Goal: Task Accomplishment & Management: Manage account settings

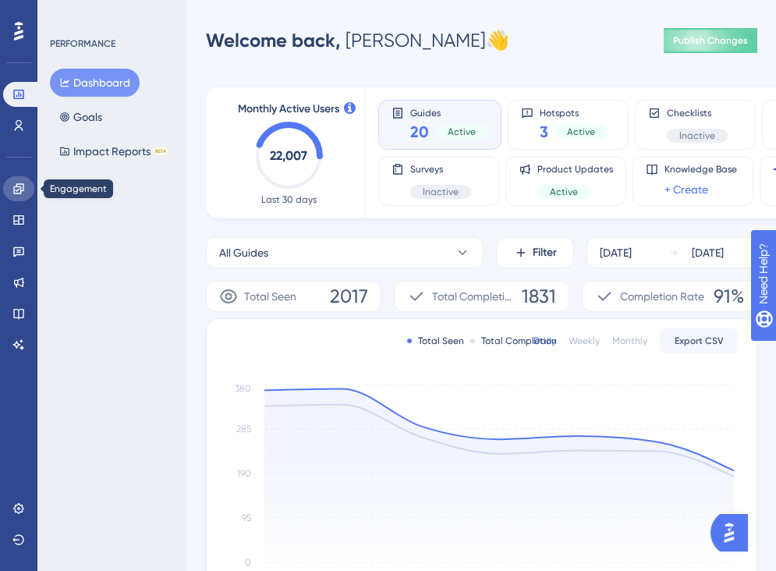
click at [20, 179] on link at bounding box center [18, 188] width 31 height 25
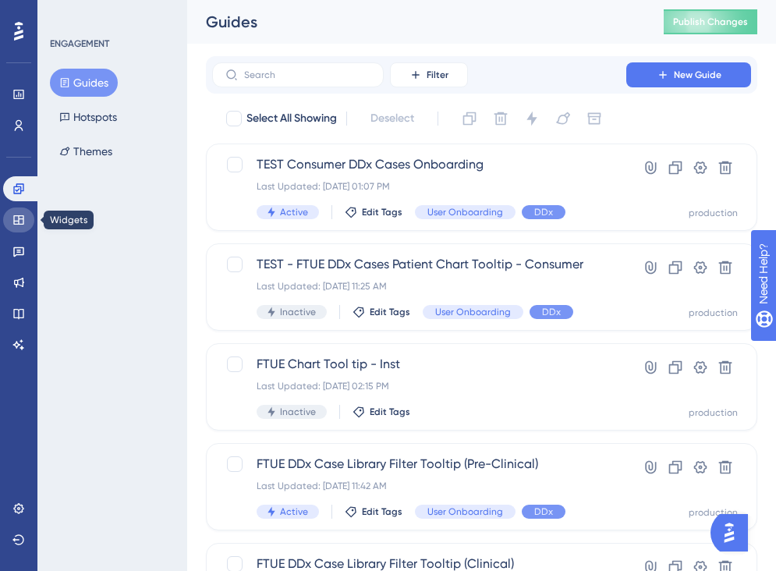
click at [19, 222] on icon at bounding box center [18, 219] width 10 height 9
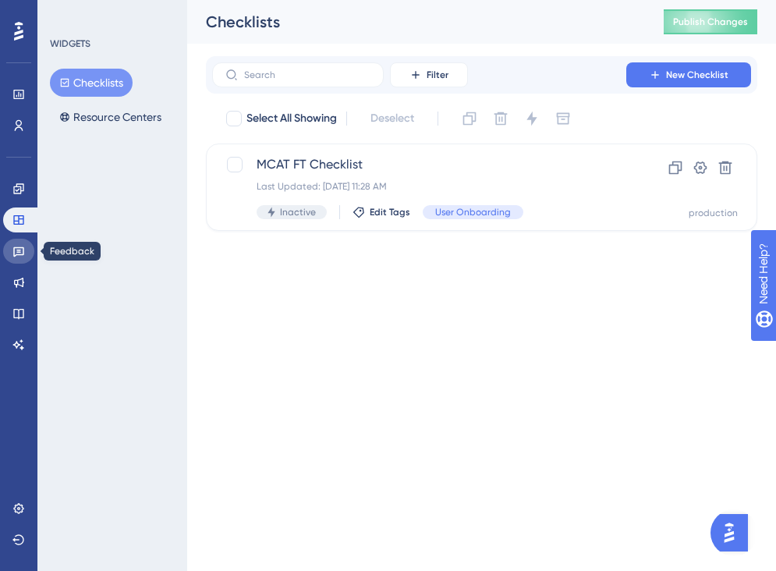
click at [20, 257] on link at bounding box center [18, 251] width 31 height 25
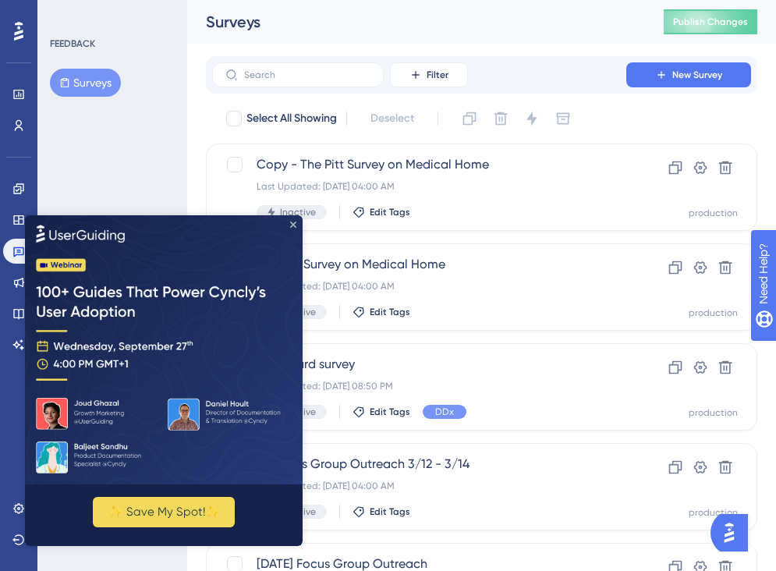
drag, startPoint x: 294, startPoint y: 224, endPoint x: 319, endPoint y: 438, distance: 215.9
click at [294, 224] on icon "Close Preview" at bounding box center [293, 224] width 6 height 6
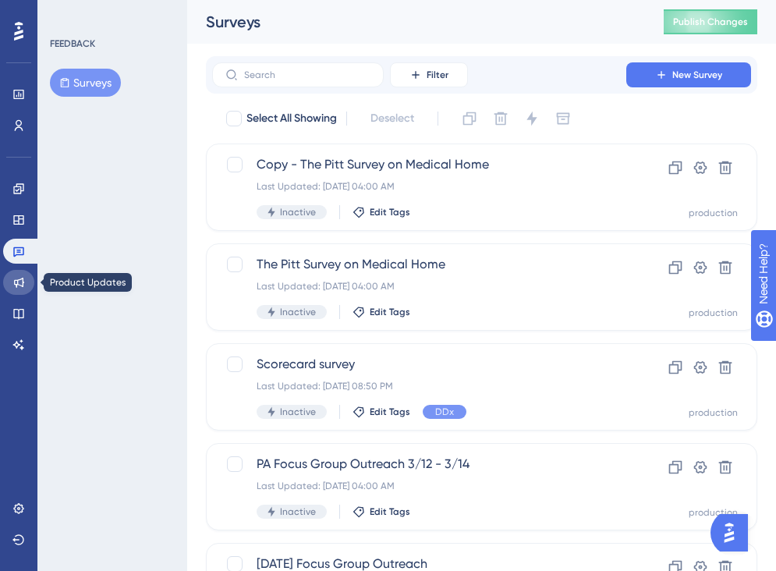
click at [21, 283] on icon at bounding box center [18, 282] width 12 height 12
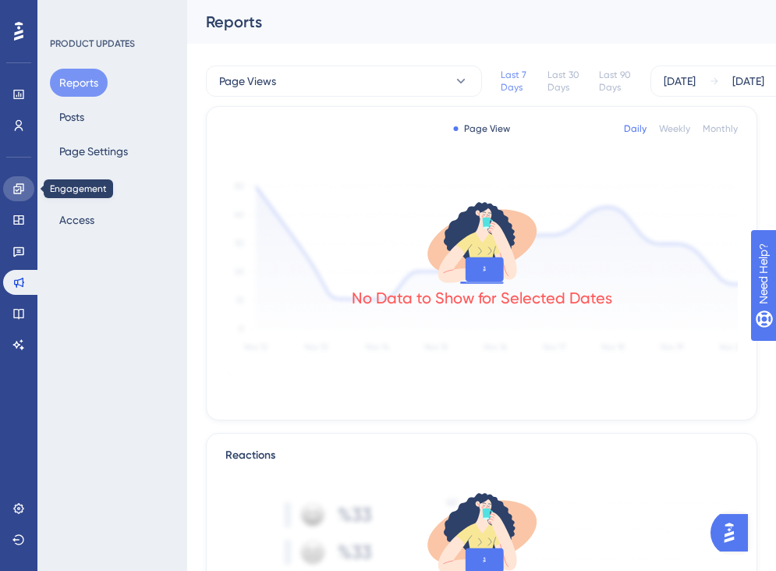
click at [19, 186] on icon at bounding box center [18, 188] width 12 height 12
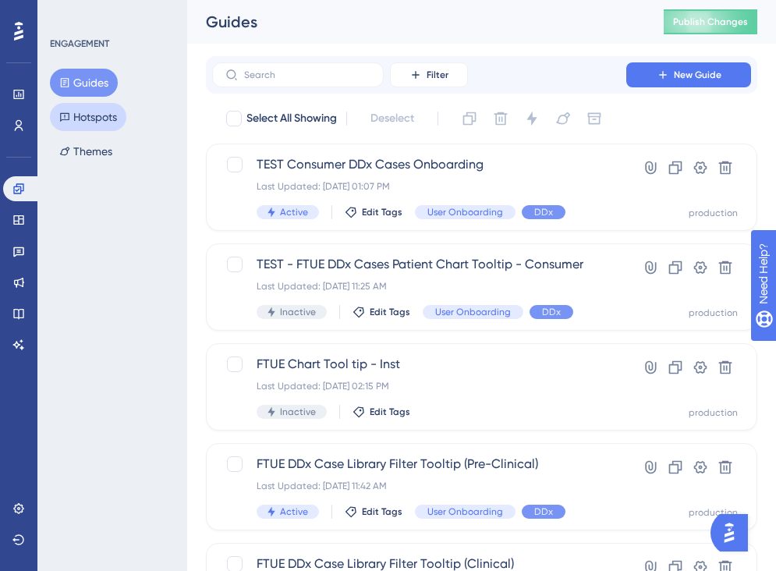
click at [109, 122] on button "Hotspots" at bounding box center [88, 117] width 76 height 28
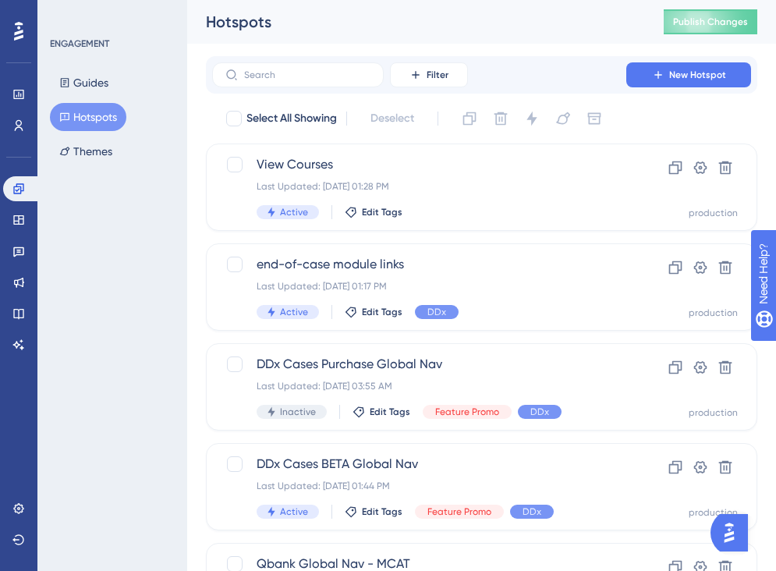
click at [541, 78] on div "Filter New Hotspot" at bounding box center [481, 74] width 539 height 25
click at [89, 145] on button "Themes" at bounding box center [86, 151] width 72 height 28
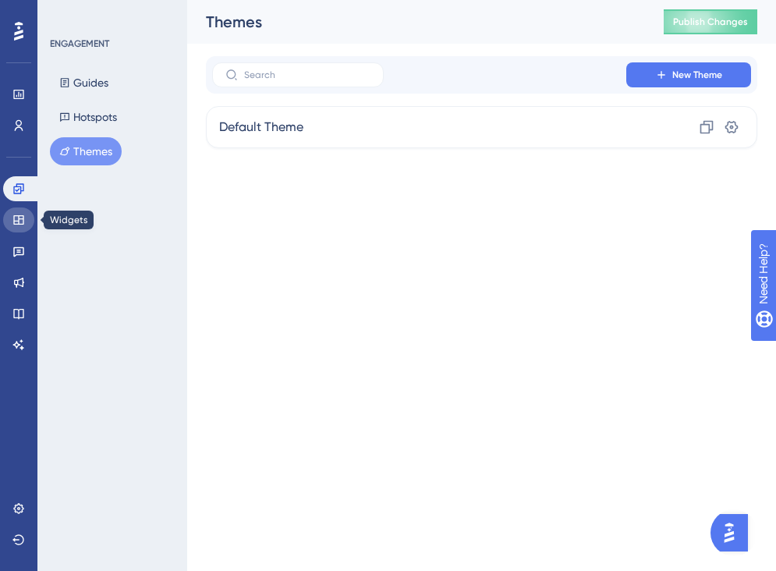
click at [19, 218] on icon at bounding box center [18, 219] width 10 height 9
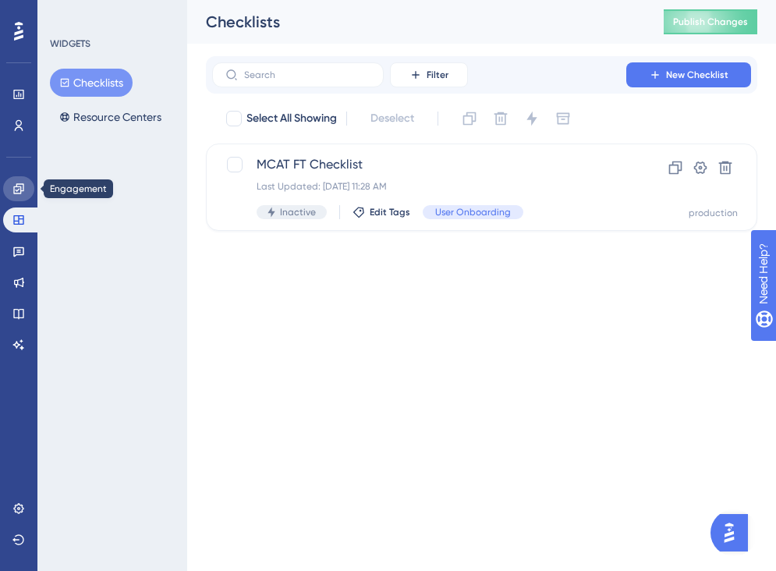
click at [21, 186] on icon at bounding box center [18, 188] width 12 height 12
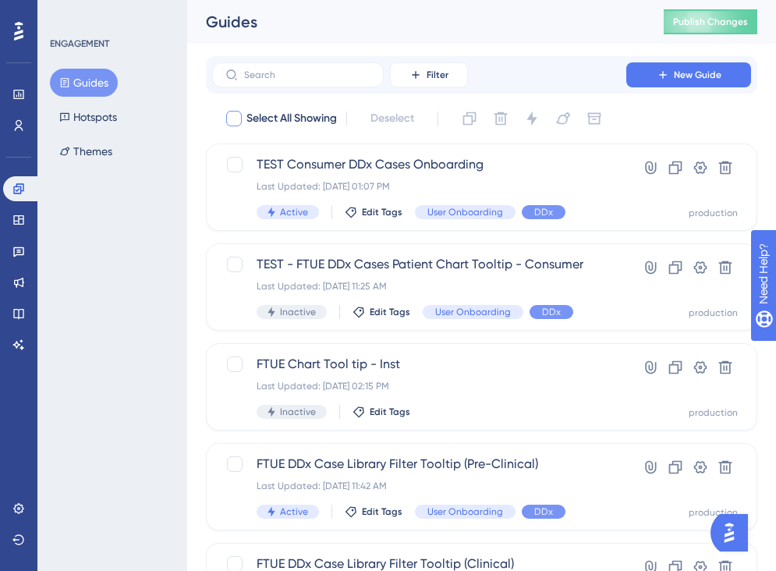
click at [317, 121] on span "Select All Showing" at bounding box center [291, 118] width 90 height 19
checkbox input "true"
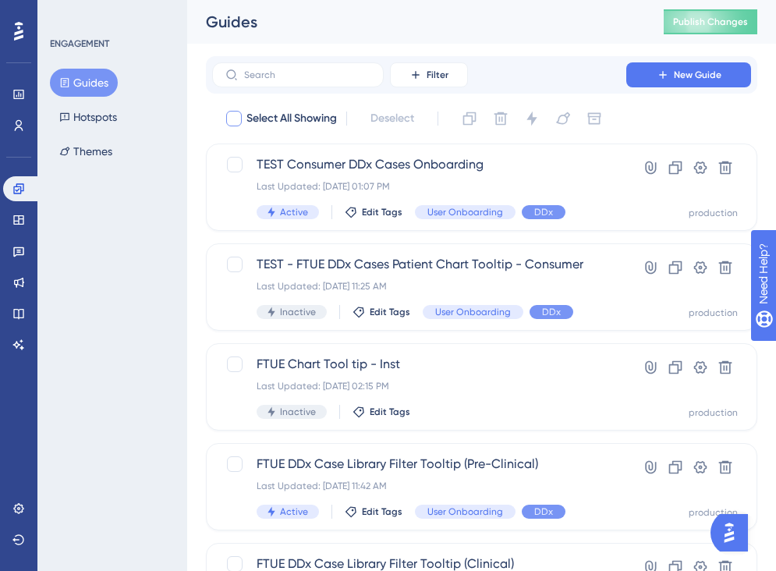
checkbox input "true"
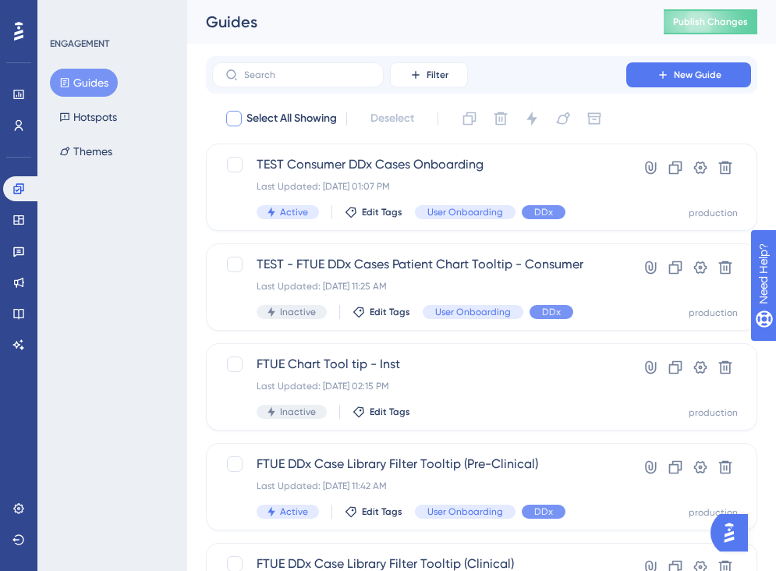
checkbox input "true"
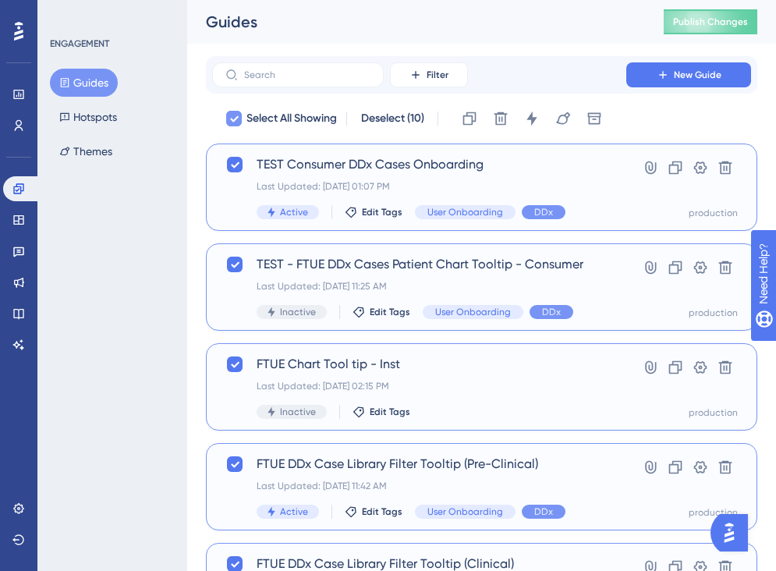
click at [317, 121] on span "Select All Showing" at bounding box center [291, 118] width 90 height 19
checkbox input "false"
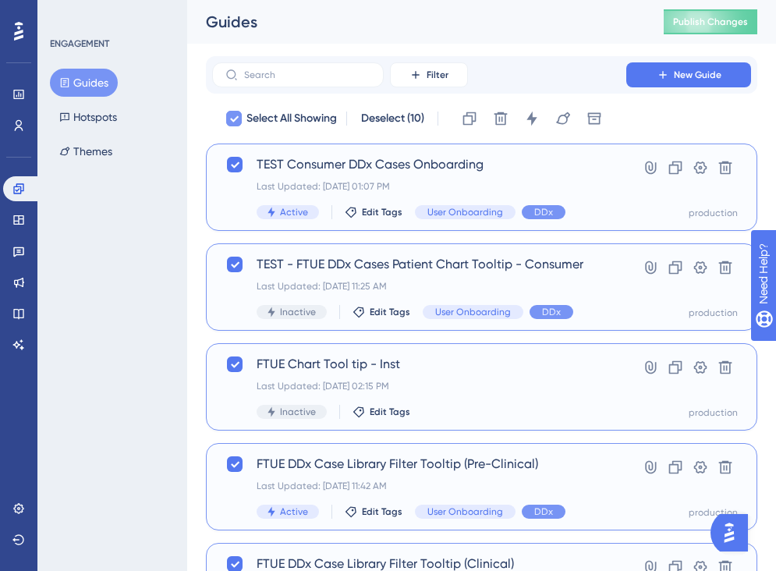
checkbox input "false"
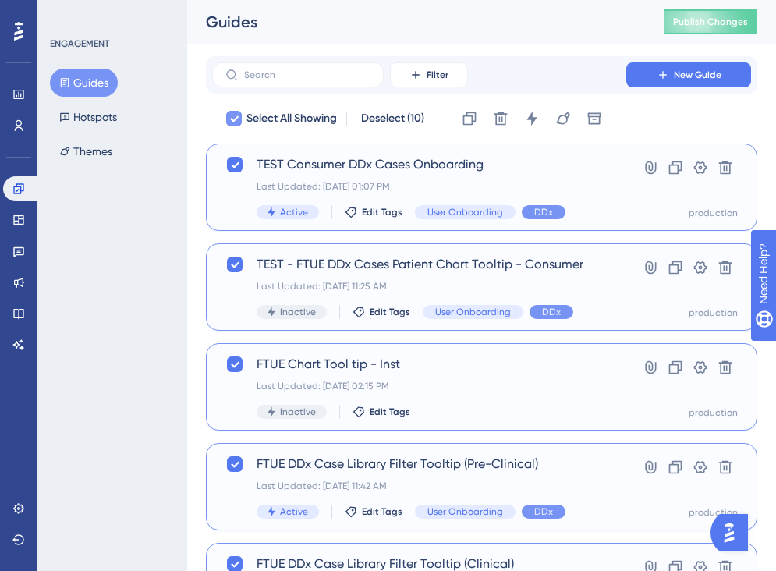
checkbox input "false"
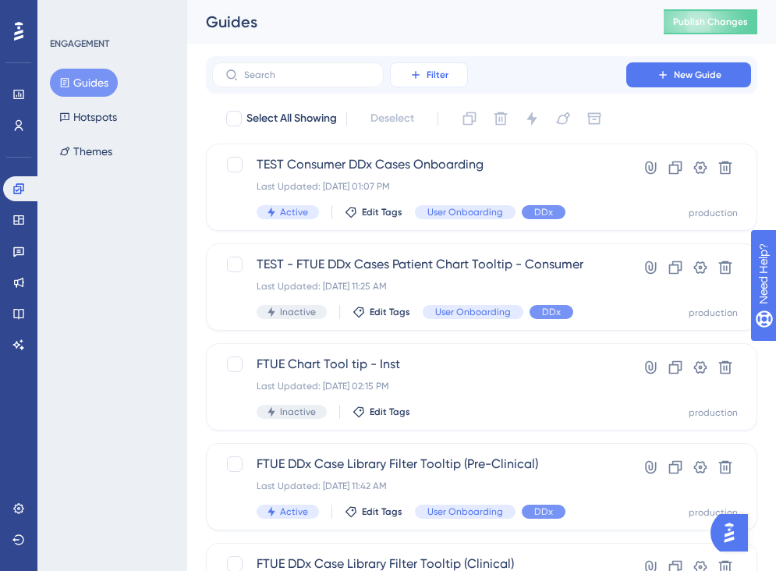
click at [408, 76] on button "Filter" at bounding box center [429, 74] width 78 height 25
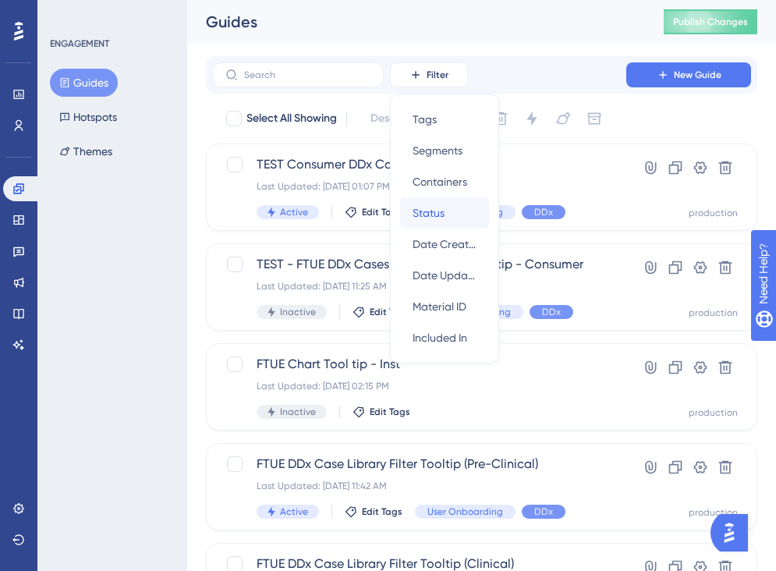
click at [436, 211] on span "Status" at bounding box center [428, 213] width 32 height 19
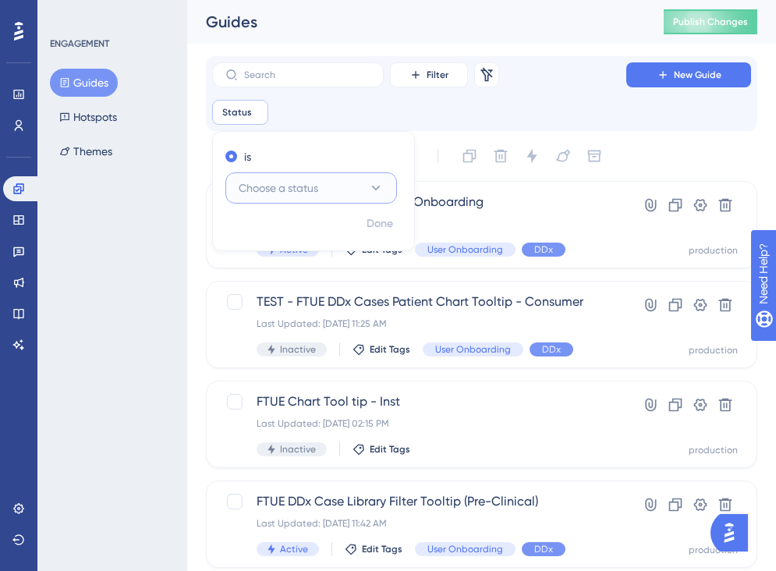
click at [285, 196] on span "Choose a status" at bounding box center [279, 188] width 80 height 19
click at [256, 246] on div "Active Active" at bounding box center [311, 235] width 126 height 31
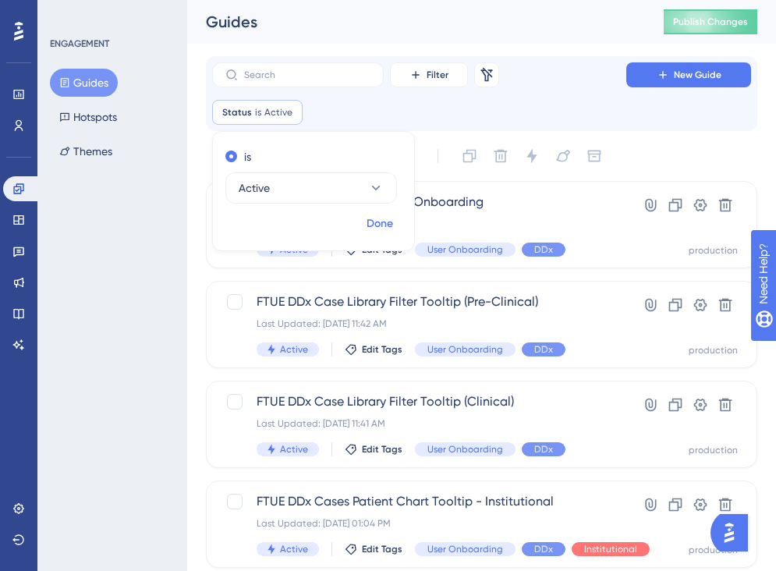
click at [388, 227] on span "Done" at bounding box center [379, 223] width 27 height 19
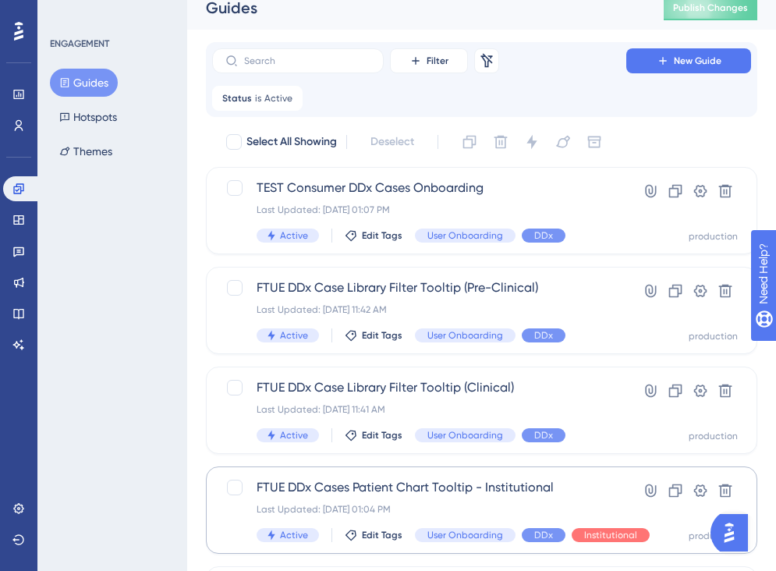
scroll to position [6, 0]
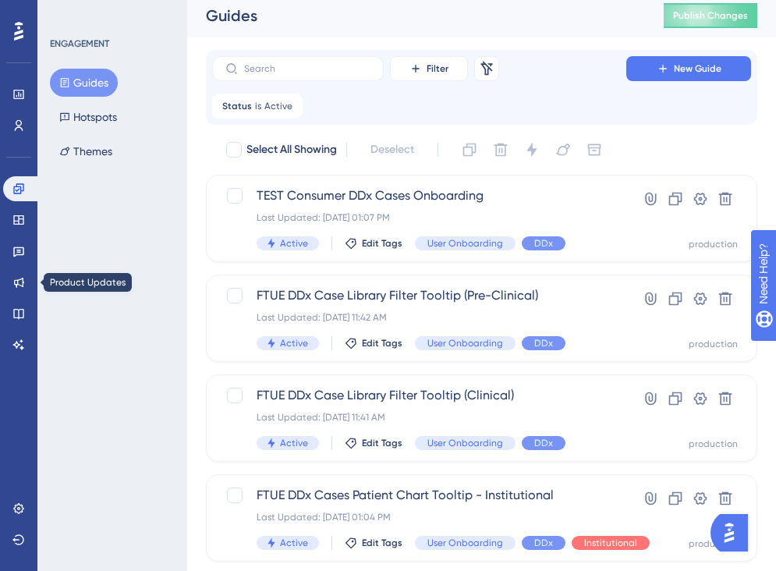
click at [16, 296] on div "Engagement Widgets Feedback Product Updates Knowledge Base AI Assistant" at bounding box center [18, 266] width 31 height 181
click at [16, 281] on icon at bounding box center [18, 282] width 12 height 12
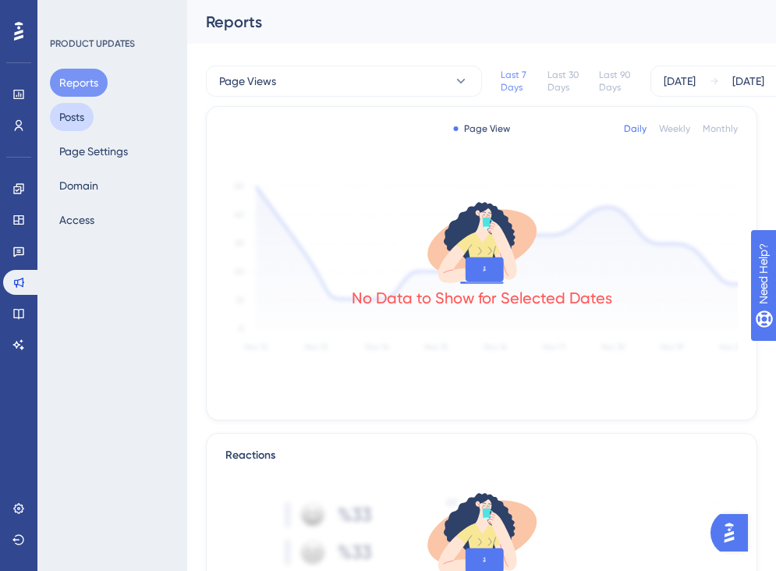
click at [78, 111] on button "Posts" at bounding box center [72, 117] width 44 height 28
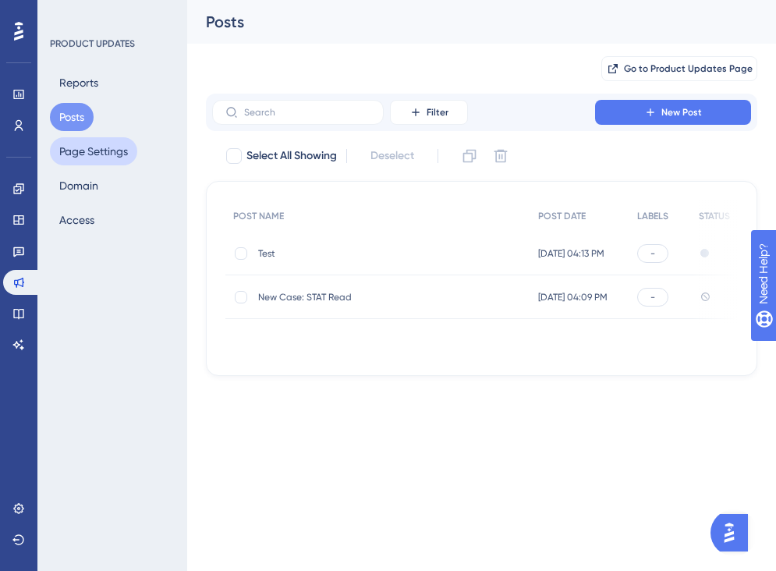
click at [88, 153] on button "Page Settings" at bounding box center [93, 151] width 87 height 28
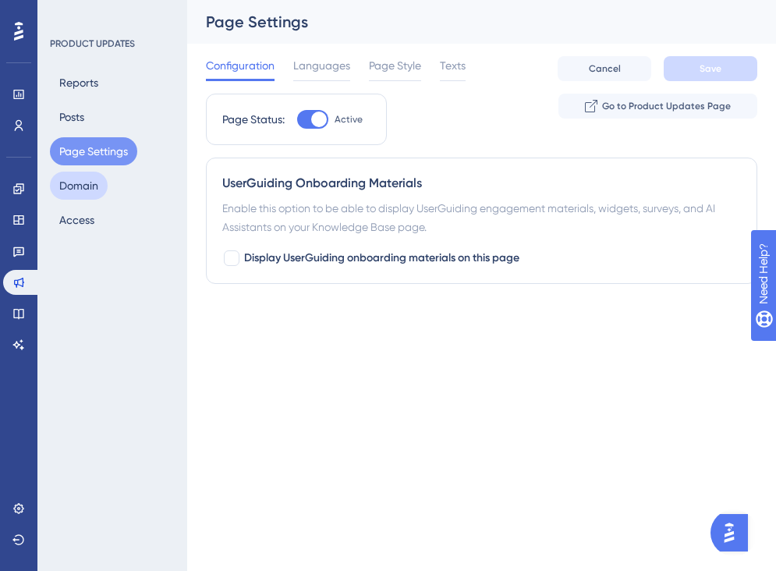
click at [94, 180] on button "Domain" at bounding box center [79, 186] width 58 height 28
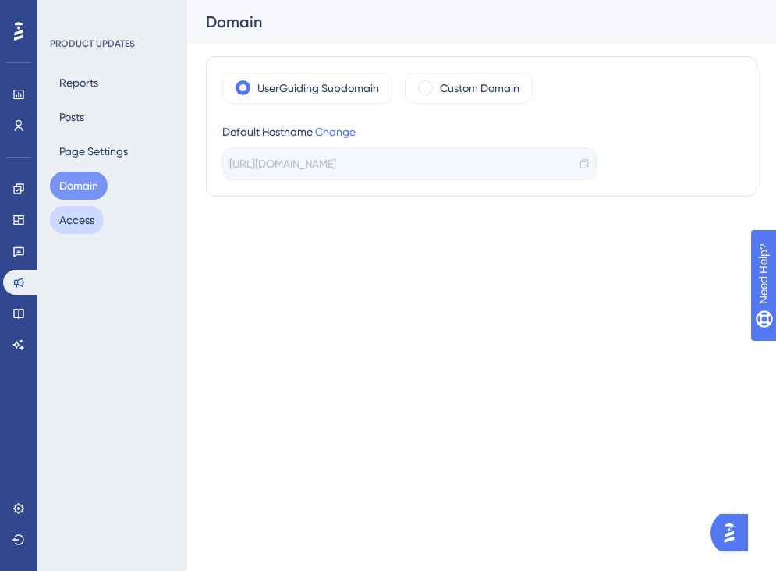
click at [80, 214] on button "Access" at bounding box center [77, 220] width 54 height 28
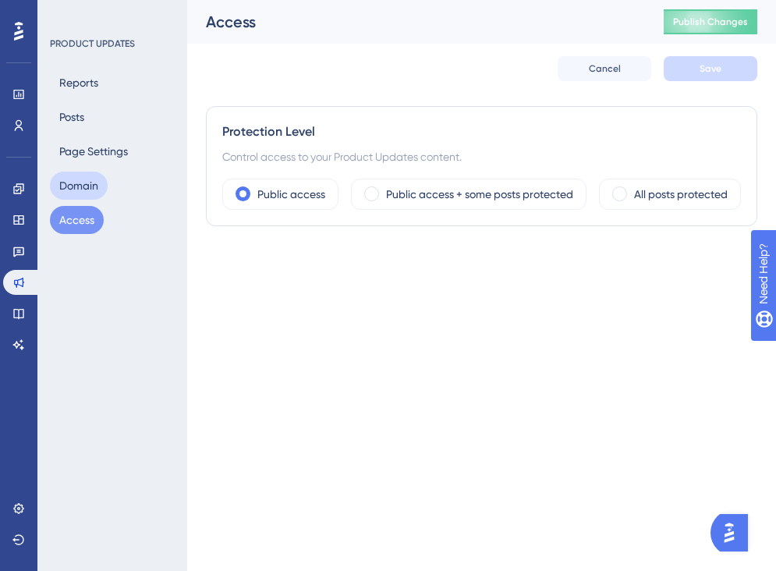
click at [84, 172] on button "Domain" at bounding box center [79, 186] width 58 height 28
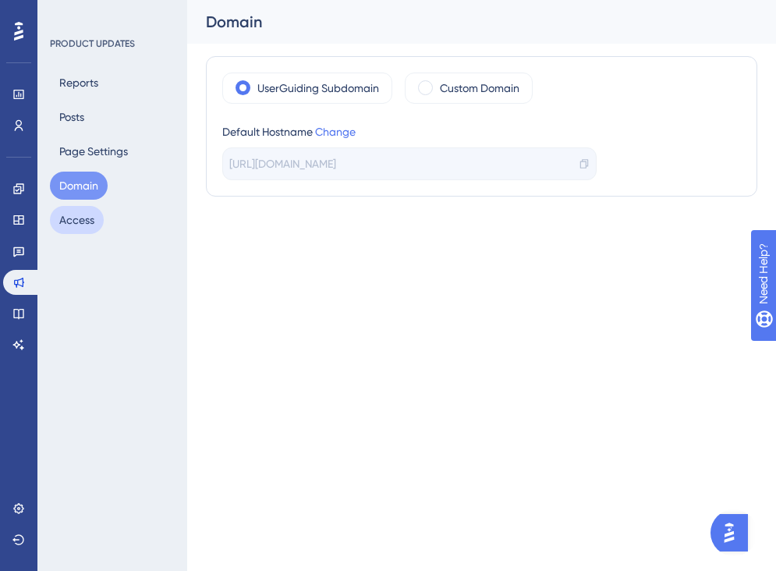
click at [79, 218] on button "Access" at bounding box center [77, 220] width 54 height 28
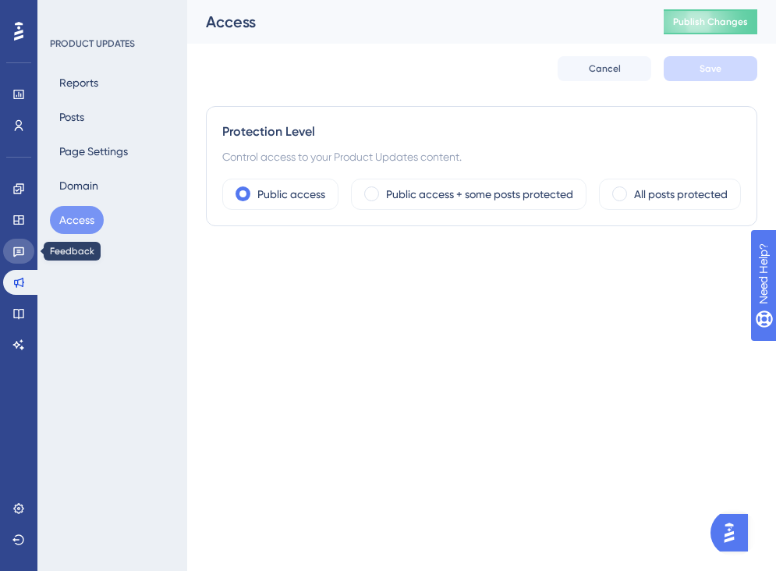
click at [25, 253] on link at bounding box center [18, 251] width 31 height 25
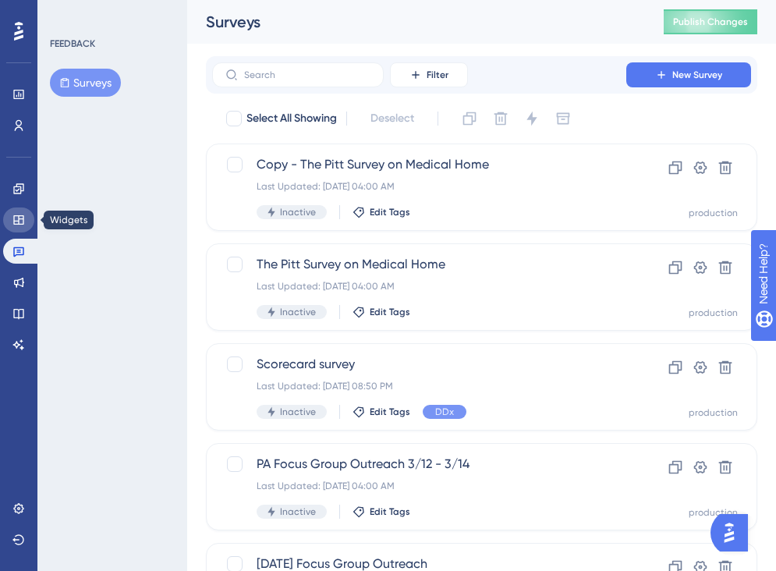
click at [13, 218] on icon at bounding box center [18, 220] width 12 height 12
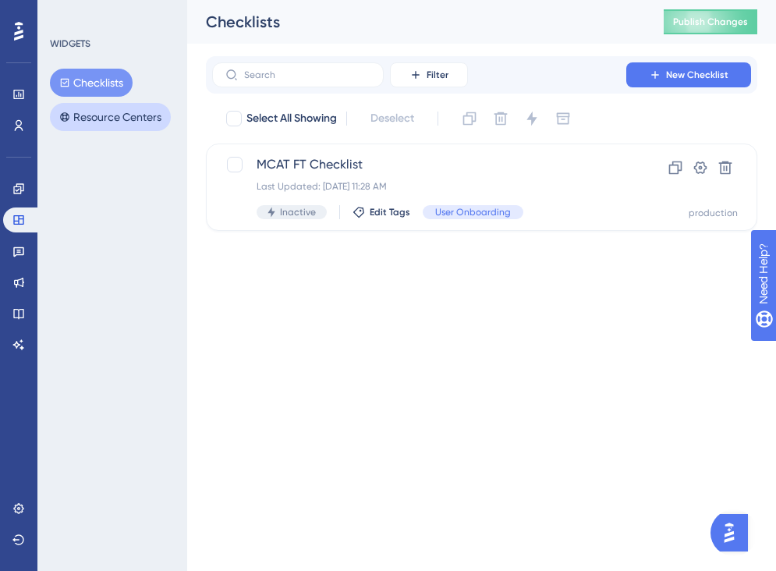
click at [90, 115] on button "Resource Centers" at bounding box center [110, 117] width 121 height 28
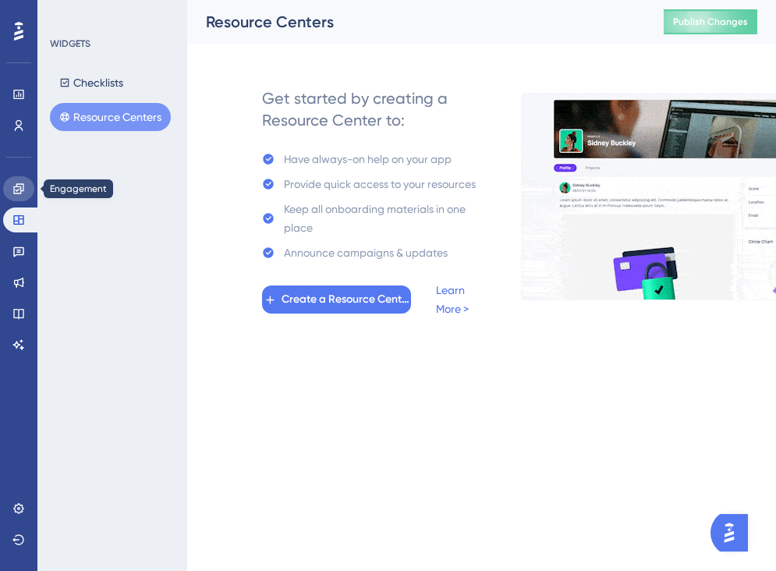
click at [16, 186] on icon at bounding box center [18, 188] width 10 height 10
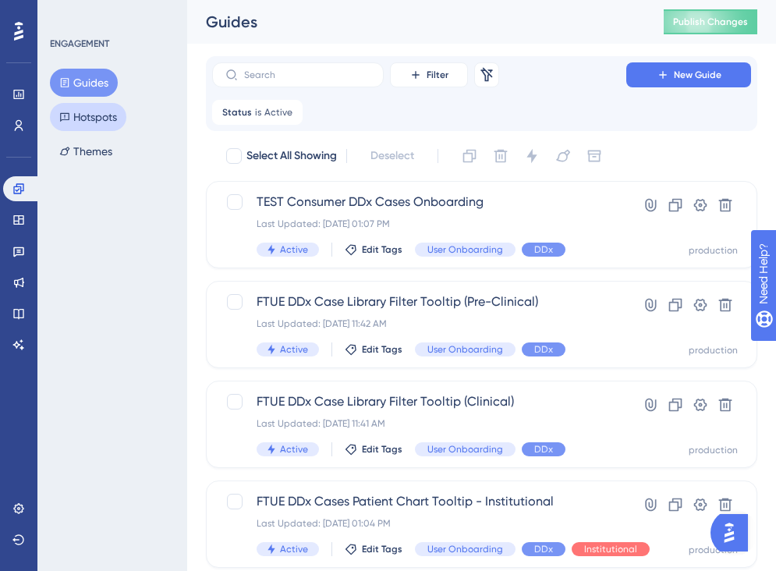
click at [64, 123] on button "Hotspots" at bounding box center [88, 117] width 76 height 28
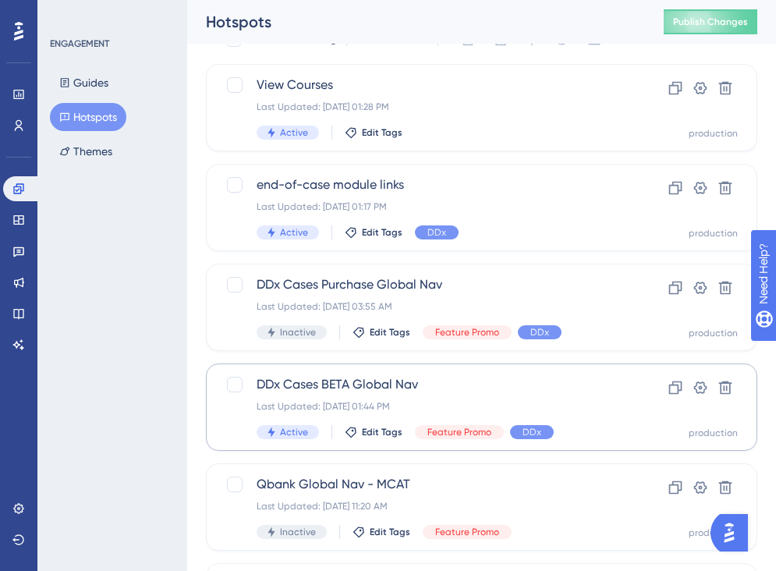
scroll to position [79, 0]
click at [369, 388] on span "DDx Cases BETA Global Nav" at bounding box center [419, 385] width 325 height 19
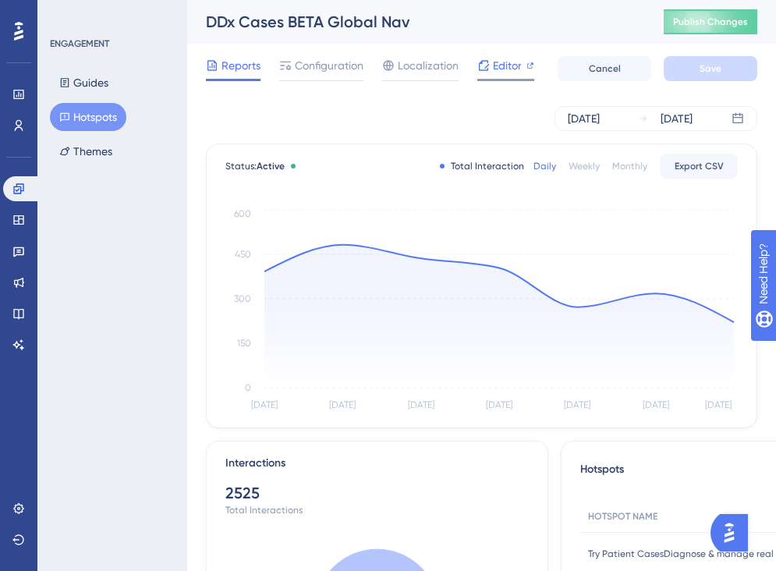
click at [504, 71] on span "Editor" at bounding box center [507, 65] width 29 height 19
click at [104, 81] on button "Guides" at bounding box center [84, 83] width 68 height 28
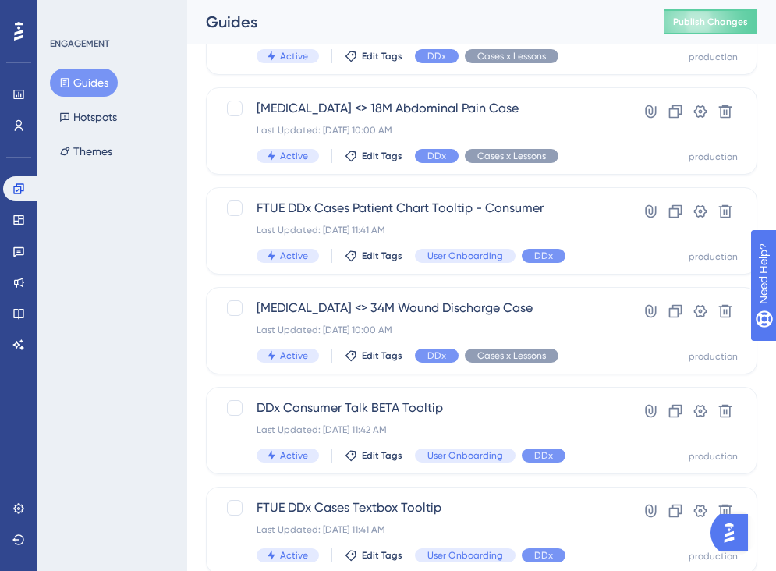
scroll to position [677, 0]
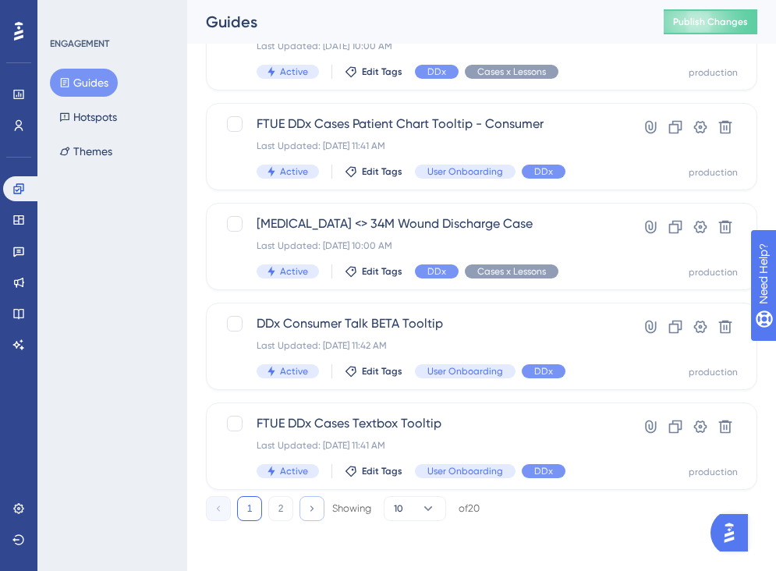
click at [312, 506] on icon at bounding box center [311, 508] width 10 height 10
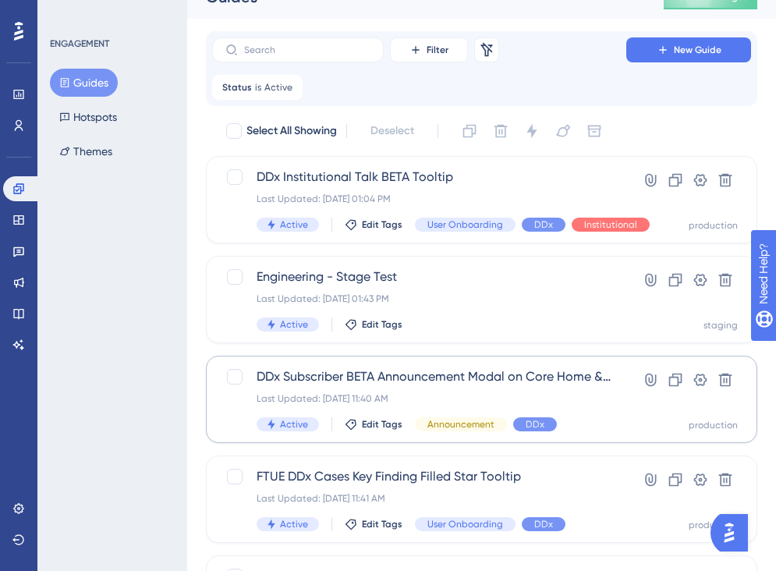
scroll to position [27, 0]
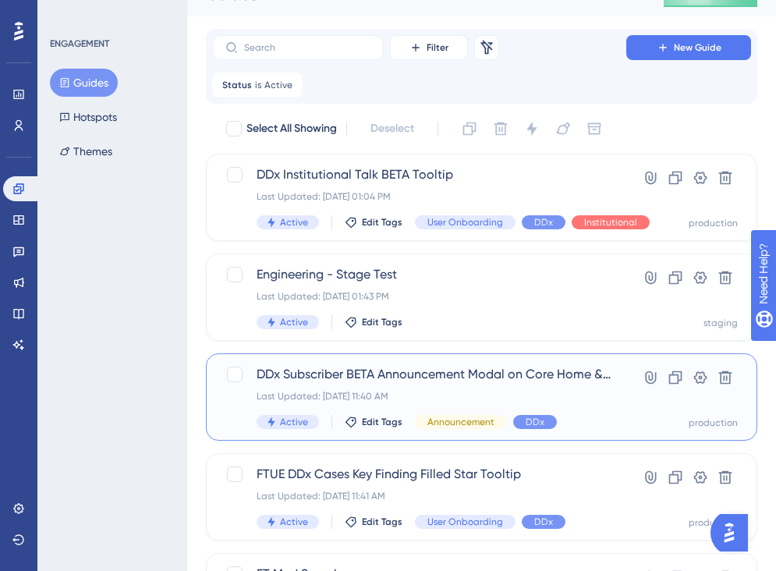
click at [577, 370] on span "DDx Subscriber BETA Announcement Modal on Core Home & Curriculum Pages" at bounding box center [435, 374] width 356 height 19
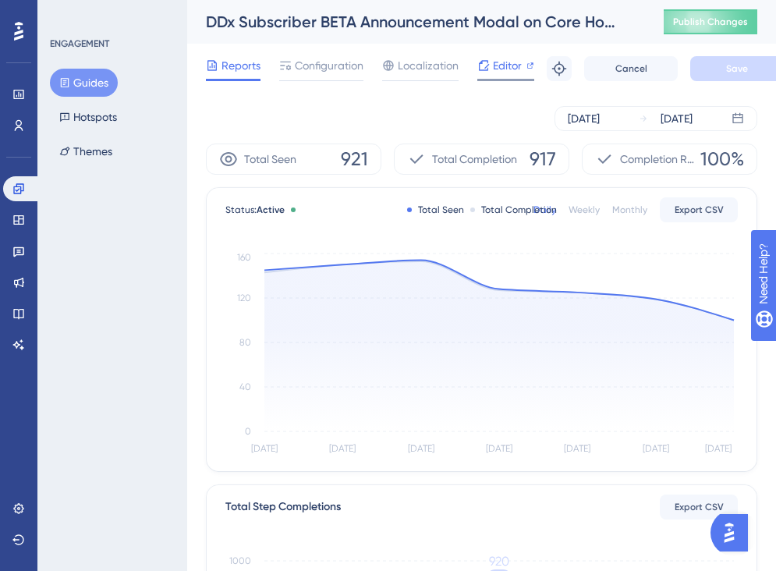
click at [494, 67] on span "Editor" at bounding box center [507, 65] width 29 height 19
click at [342, 70] on span "Configuration" at bounding box center [329, 65] width 69 height 19
click at [372, 115] on div "[DATE] [DATE]" at bounding box center [481, 118] width 551 height 25
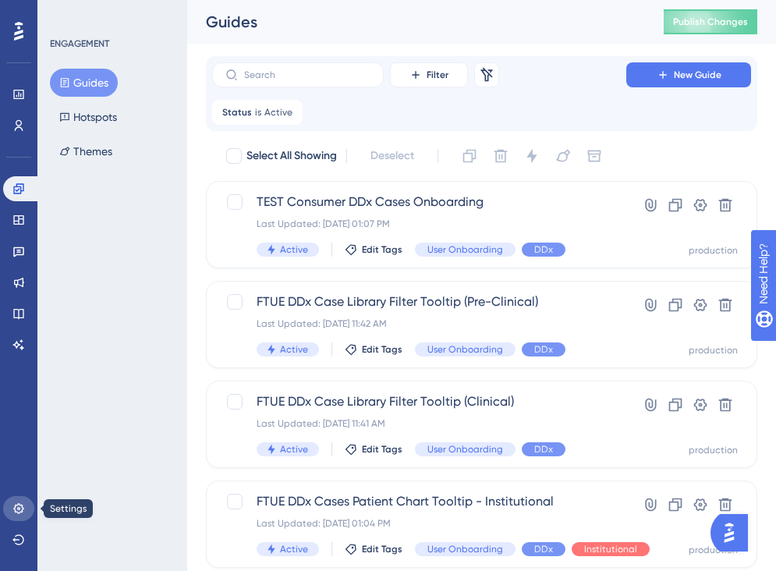
click at [19, 508] on icon at bounding box center [18, 508] width 12 height 12
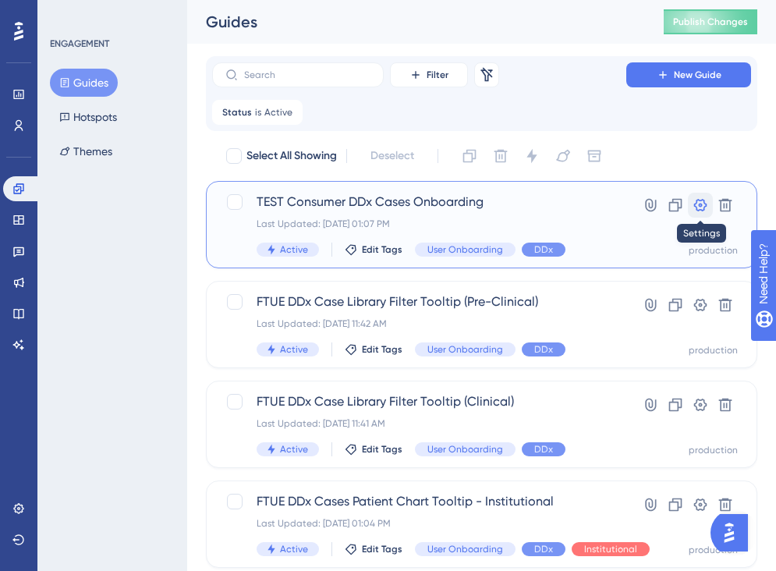
click at [703, 208] on icon at bounding box center [700, 205] width 13 height 12
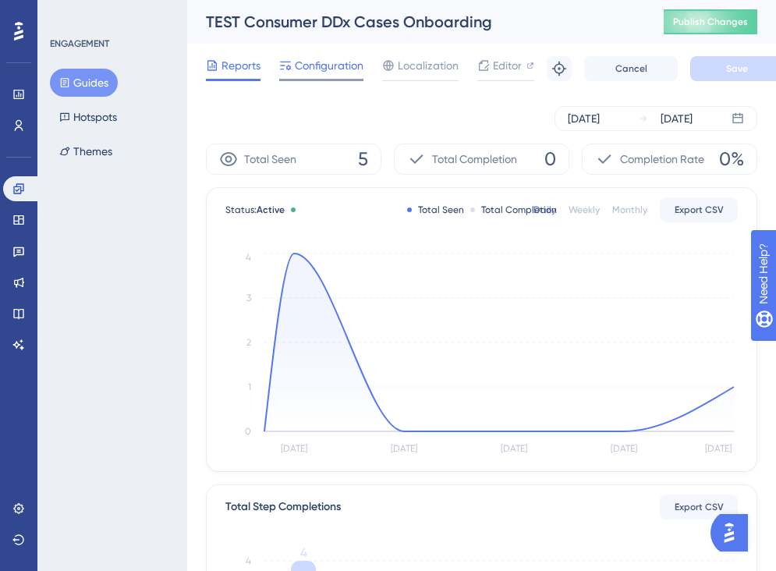
click at [281, 59] on icon at bounding box center [285, 65] width 12 height 12
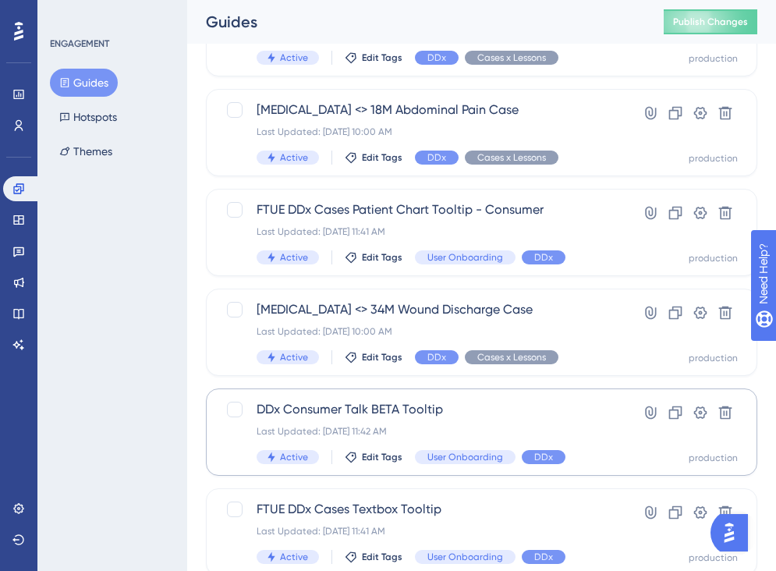
scroll to position [677, 0]
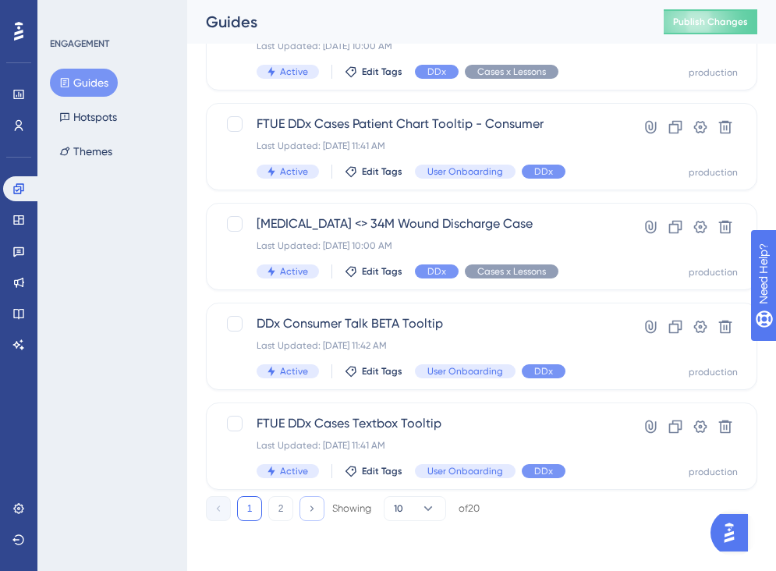
click at [320, 509] on button at bounding box center [311, 508] width 25 height 25
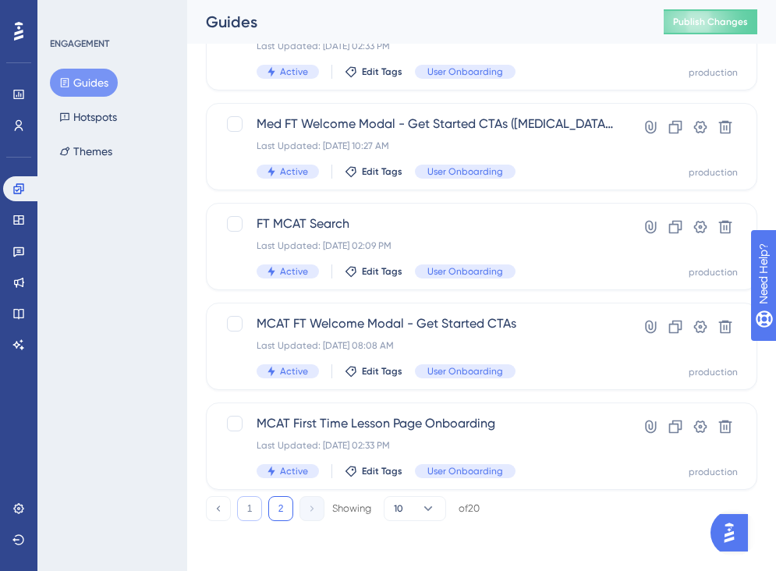
click at [248, 510] on button "1" at bounding box center [249, 508] width 25 height 25
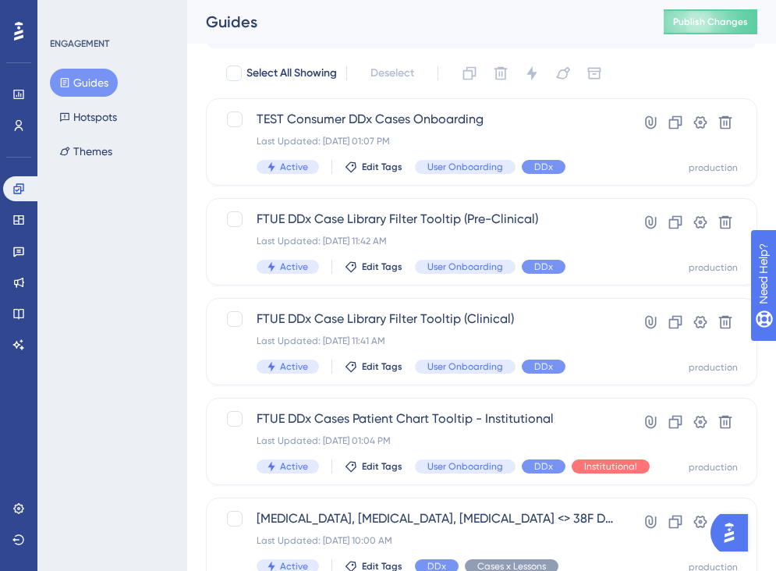
scroll to position [0, 0]
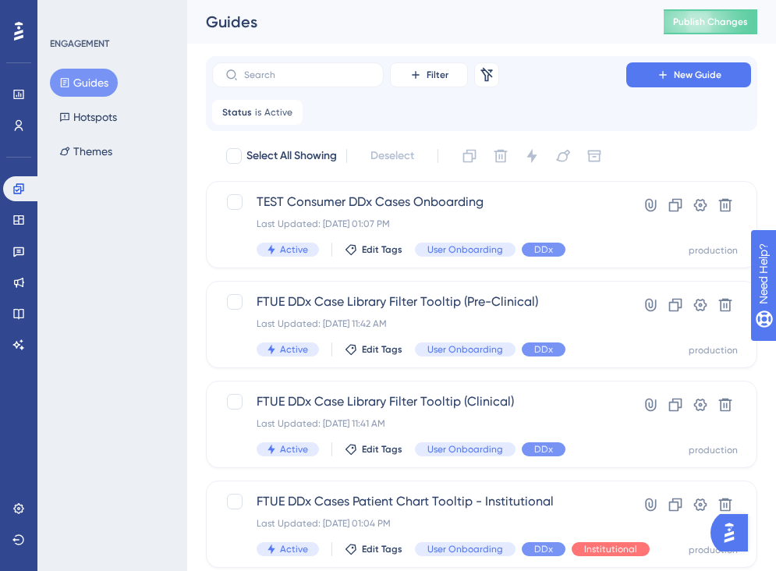
click at [295, 87] on div "Filter Remove Filters New Guide Status is Active Active Remove" at bounding box center [481, 93] width 539 height 62
click at [295, 71] on input "text" at bounding box center [307, 74] width 126 height 11
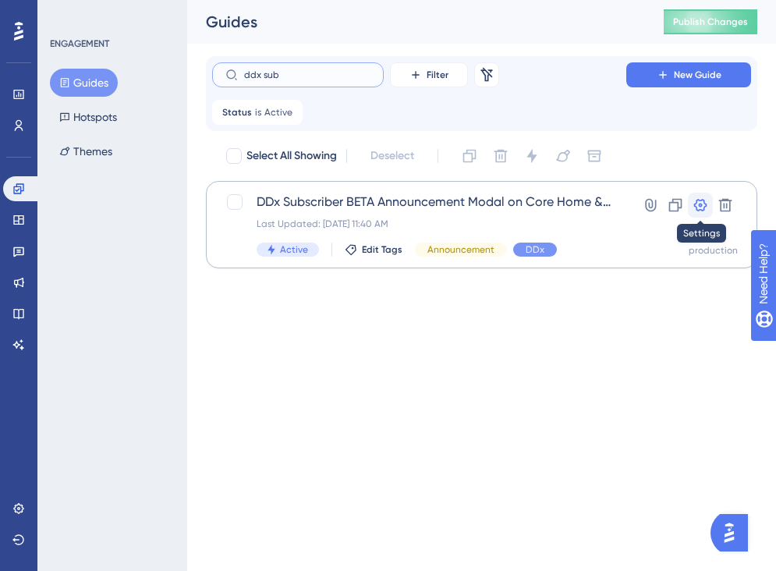
type input "ddx sub"
click at [701, 205] on icon at bounding box center [700, 205] width 13 height 12
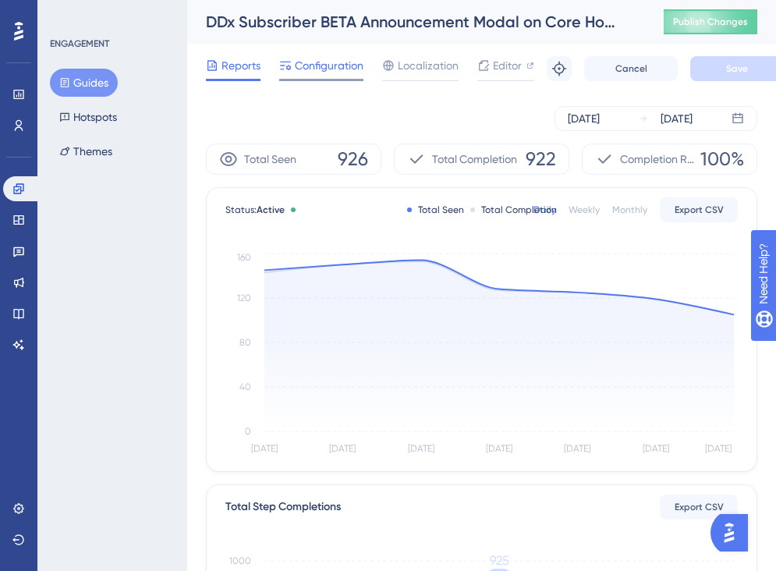
click at [310, 69] on span "Configuration" at bounding box center [329, 65] width 69 height 19
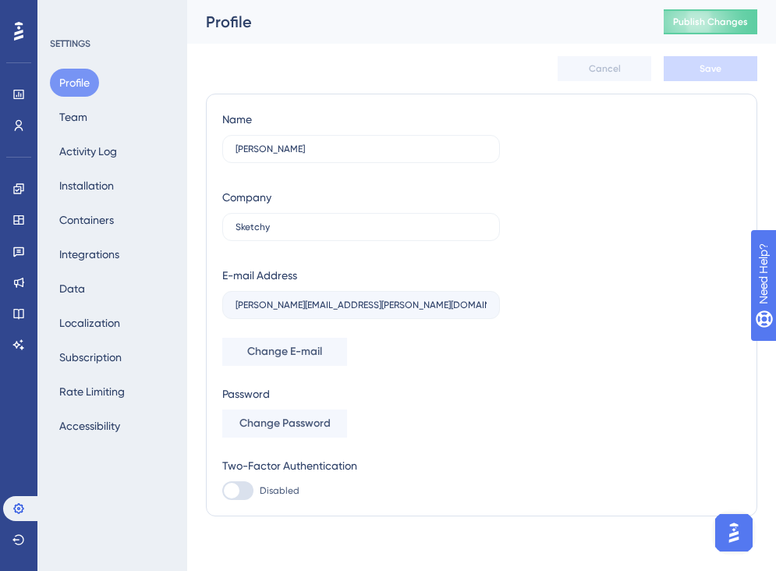
click at [92, 129] on div "Profile Team Activity Log Installation Containers Integrations Data Localizatio…" at bounding box center [113, 254] width 126 height 371
click at [84, 118] on button "Team" at bounding box center [73, 117] width 47 height 28
